Goal: Transaction & Acquisition: Purchase product/service

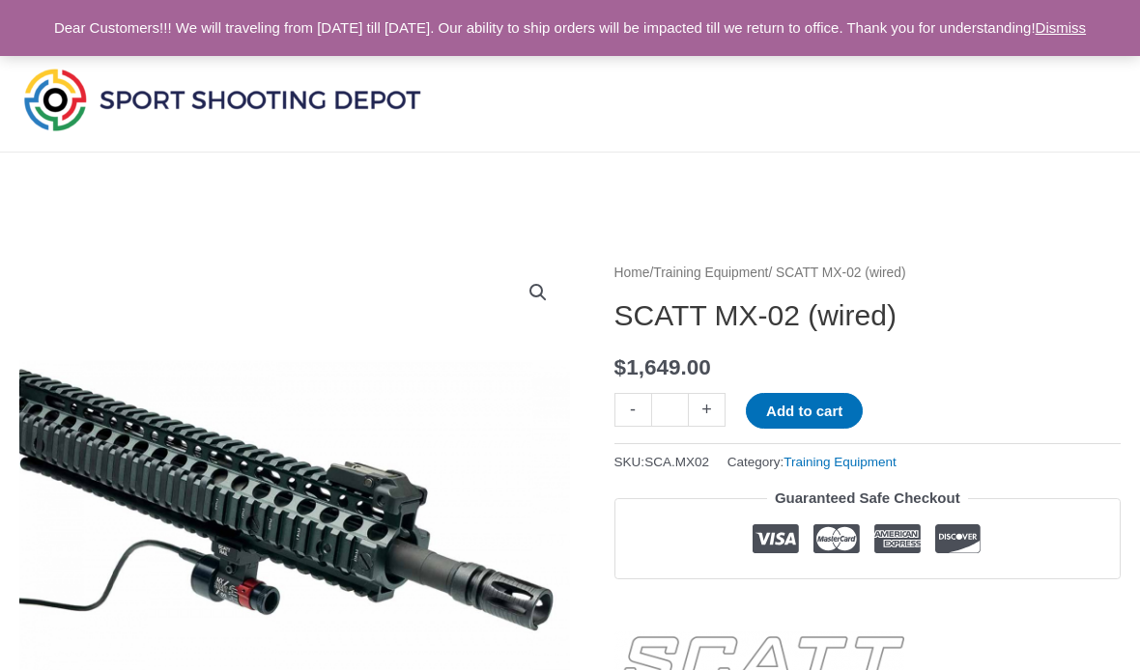
scroll to position [1050, 0]
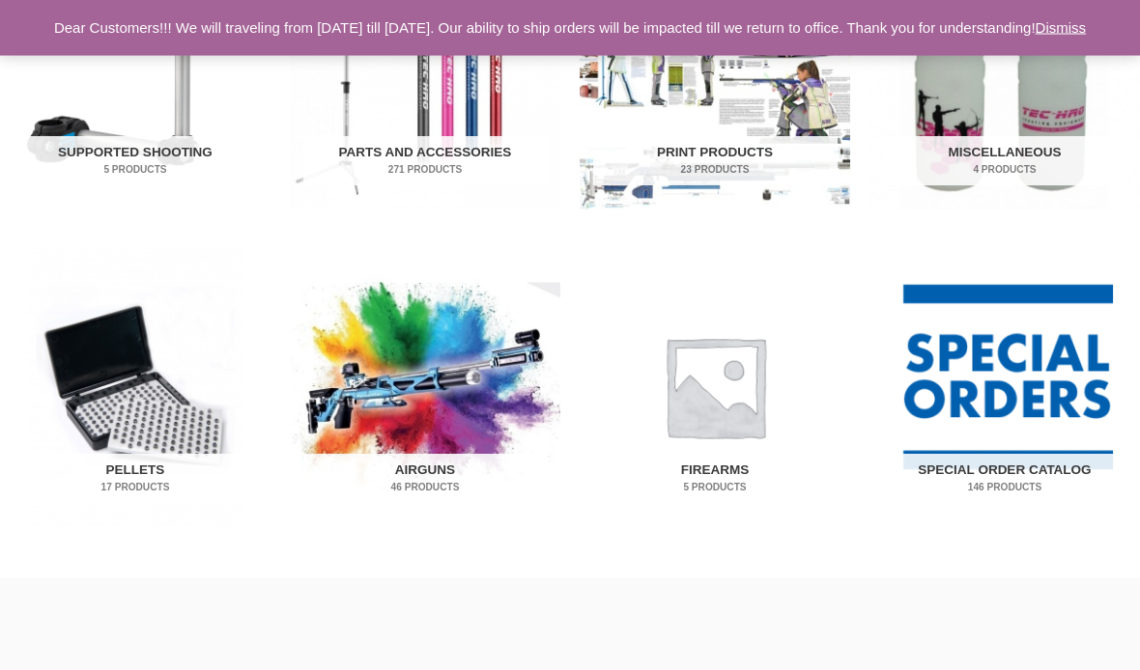
scroll to position [1098, 0]
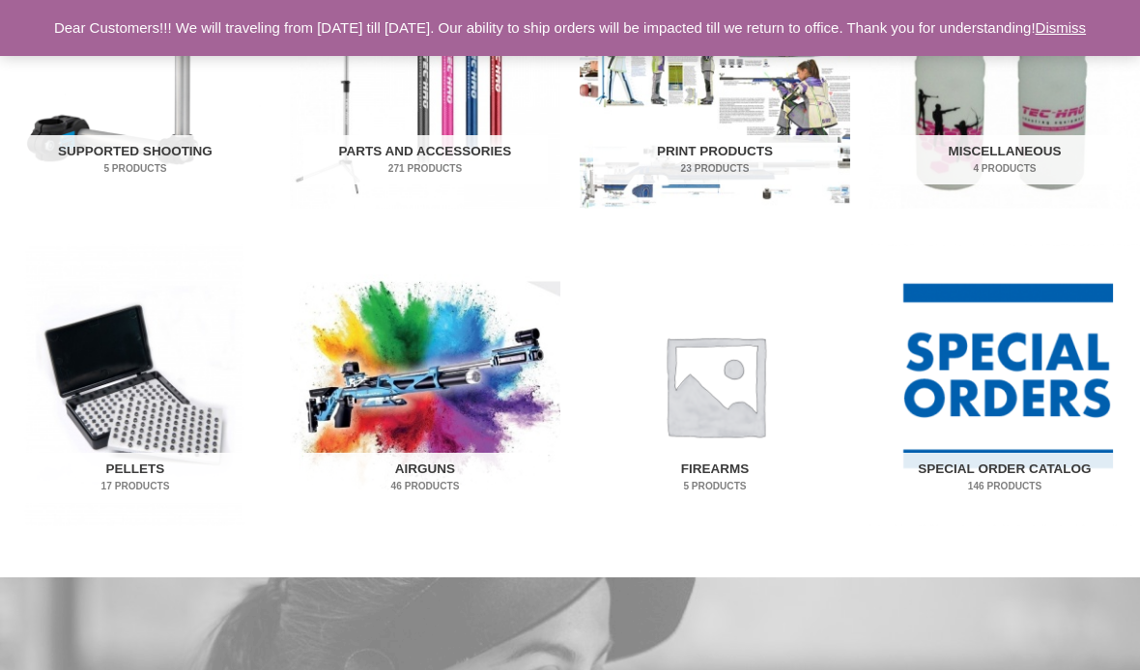
click at [1090, 219] on ul "Training Equipment 27 Products Shooting Clothing 104 Products Shooting Glasses …" at bounding box center [570, 85] width 1140 height 955
click at [431, 419] on img "Visit product category Airguns" at bounding box center [425, 385] width 270 height 282
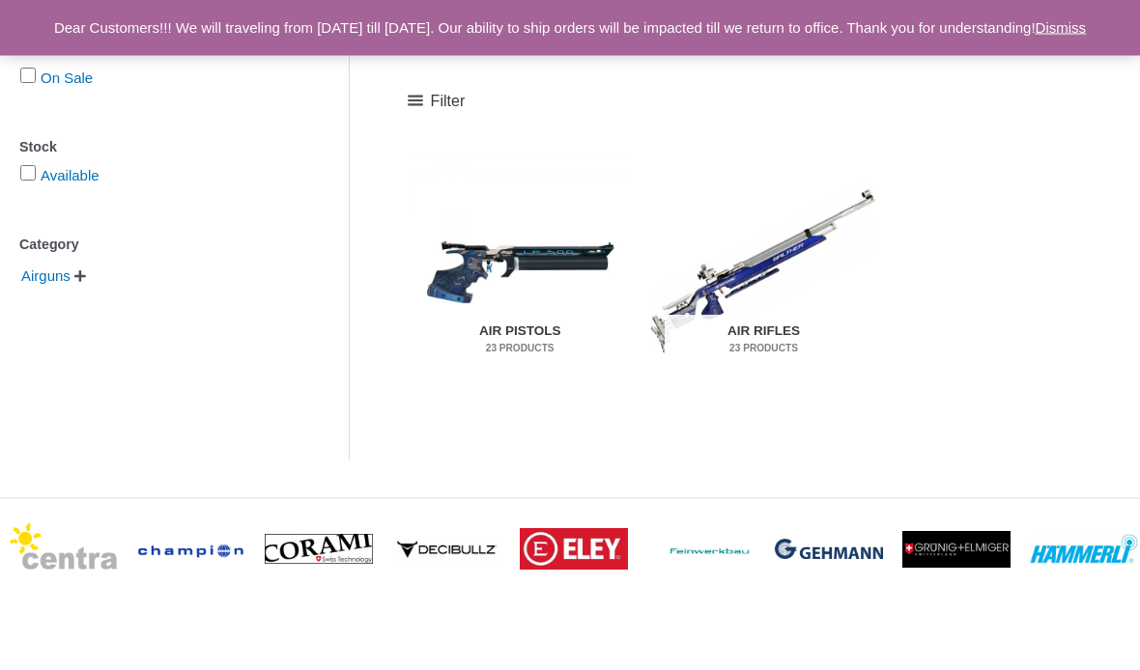
scroll to position [304, 0]
click at [779, 327] on h2 "Air Rifles 23 Products" at bounding box center [764, 340] width 198 height 50
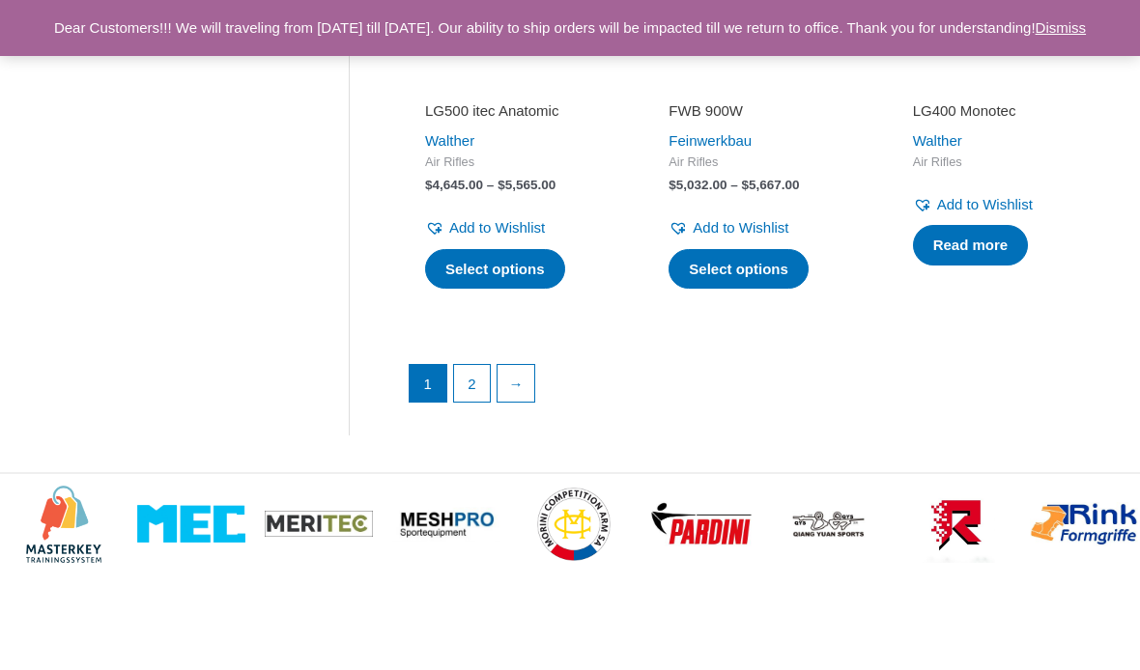
scroll to position [2821, 0]
click at [527, 372] on link "→" at bounding box center [516, 384] width 37 height 37
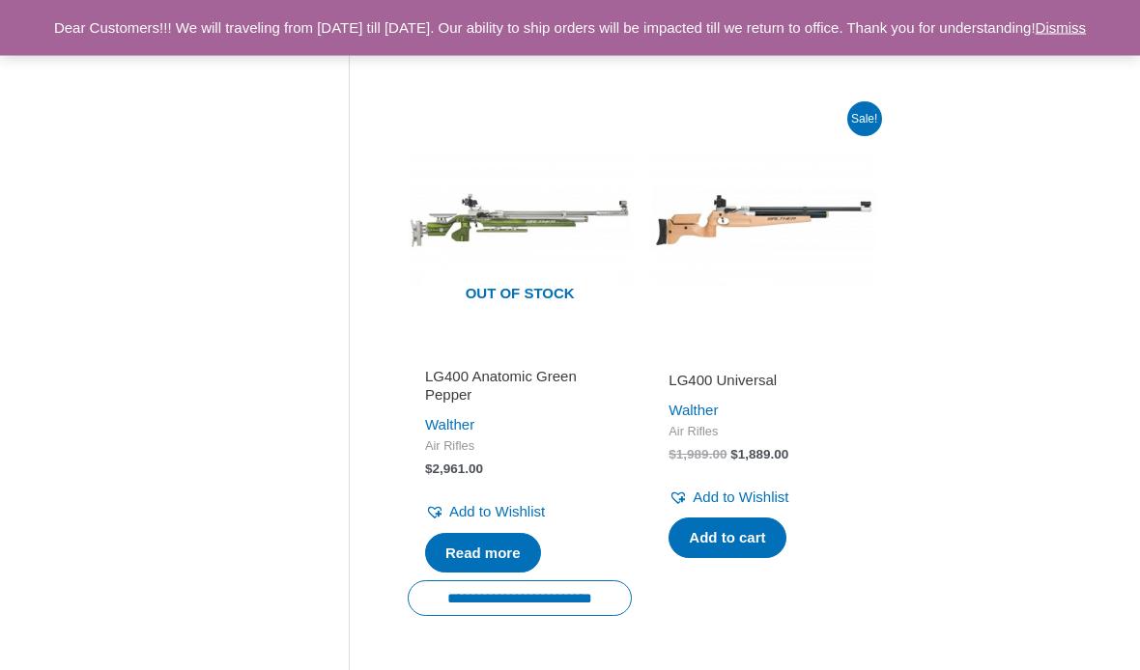
scroll to position [1448, 0]
click at [700, 372] on h2 "LG400 Universal" at bounding box center [762, 380] width 189 height 19
